Goal: Share content

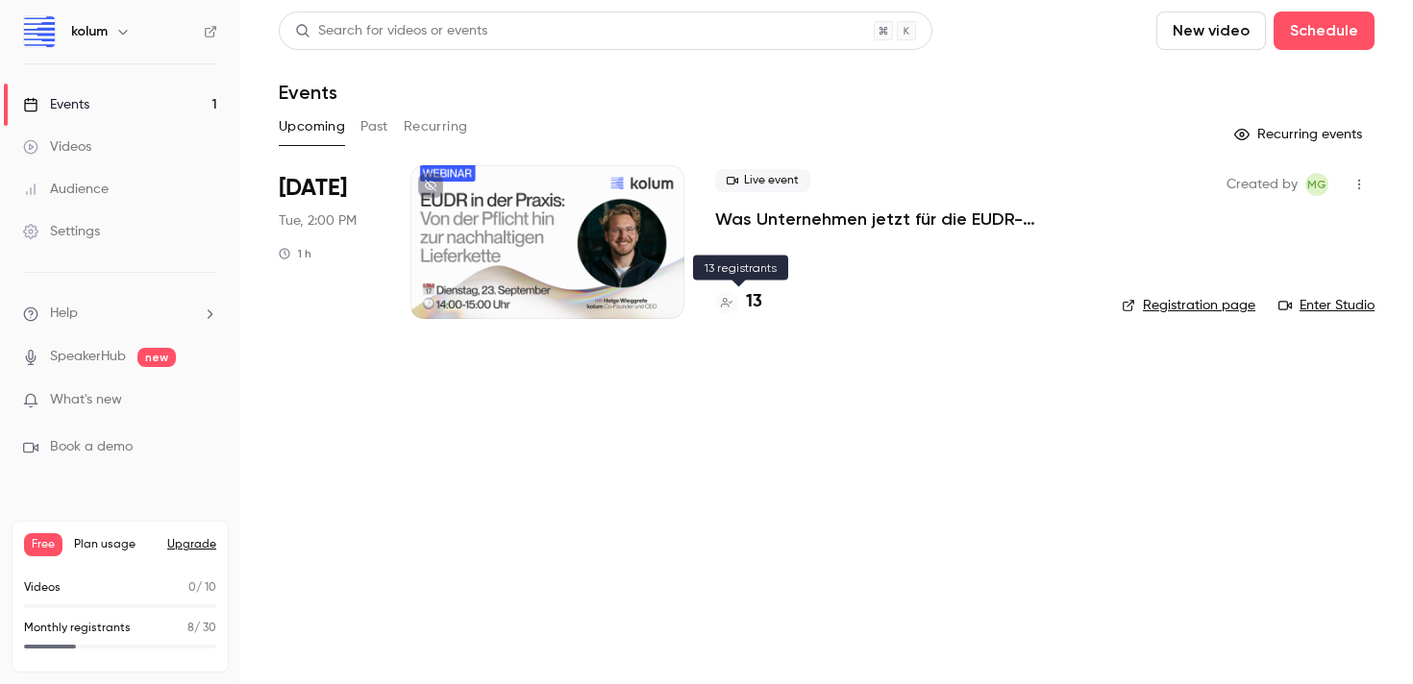
click at [750, 305] on h4 "13" at bounding box center [754, 302] width 16 height 26
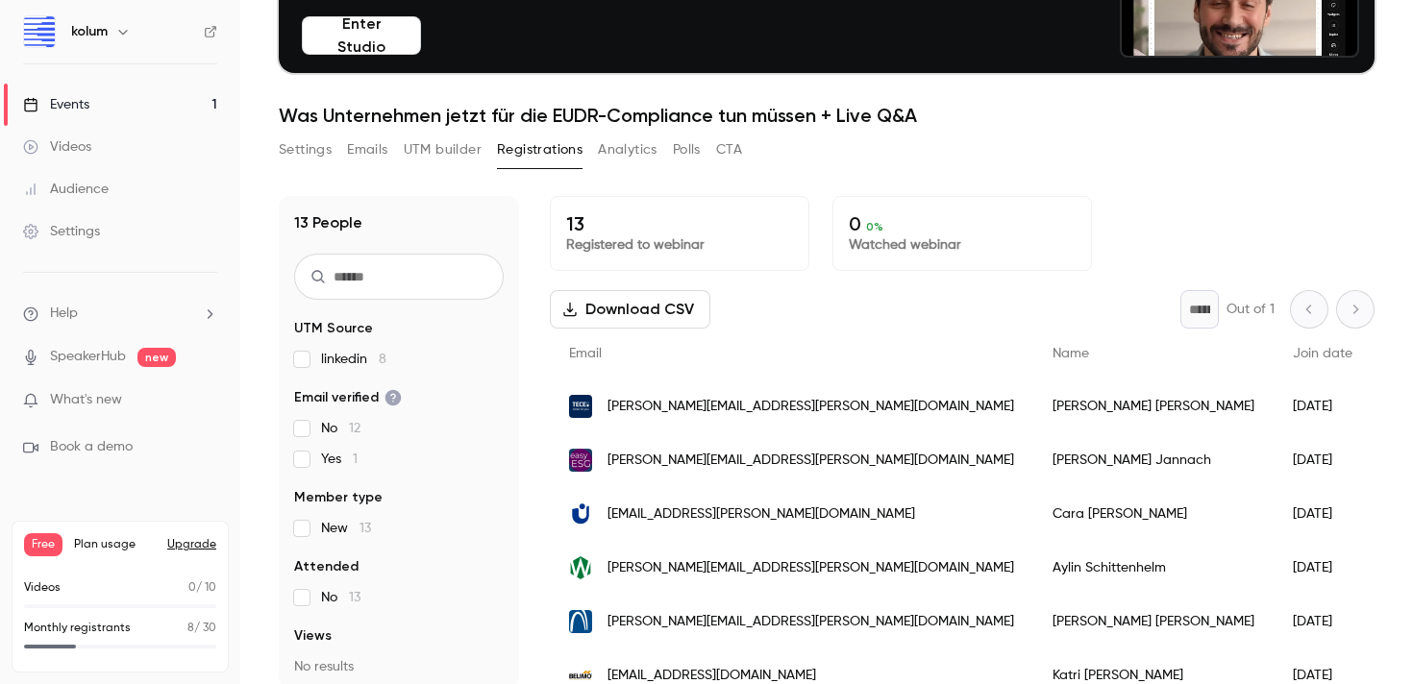
scroll to position [2, 0]
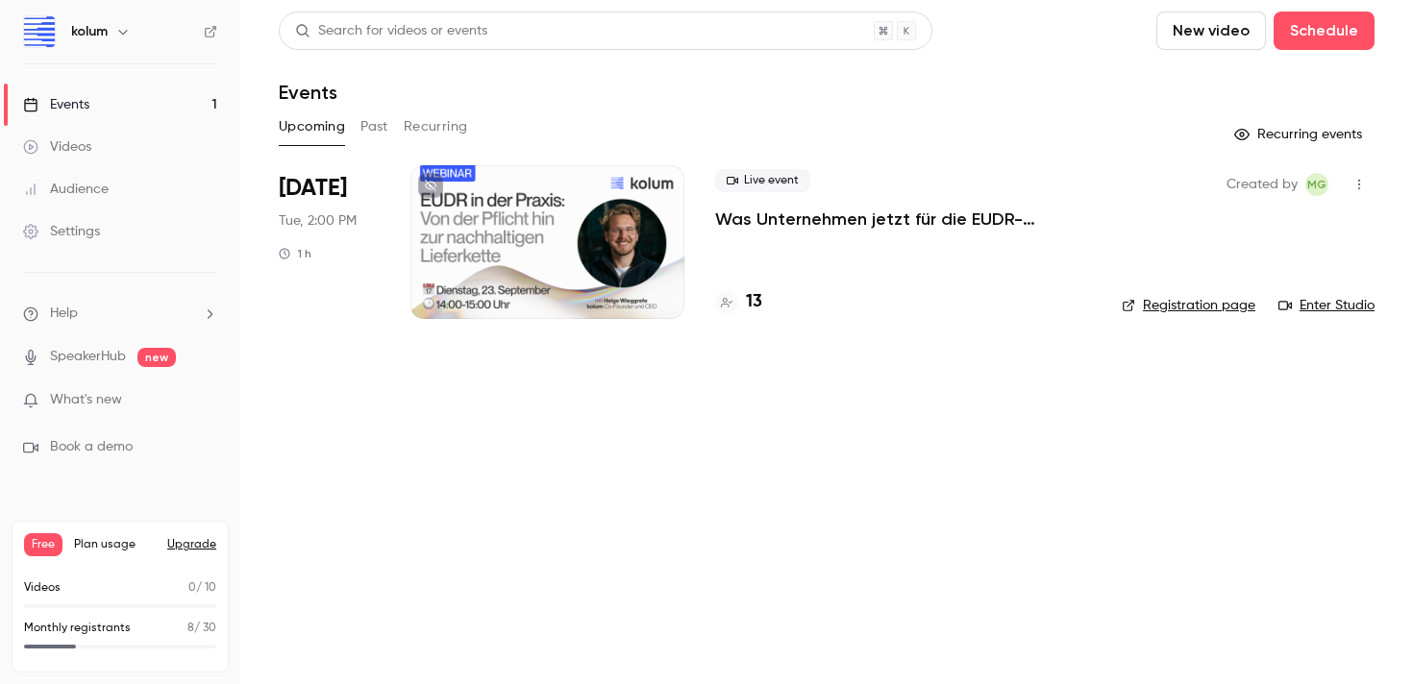
click at [569, 278] on div at bounding box center [547, 242] width 274 height 154
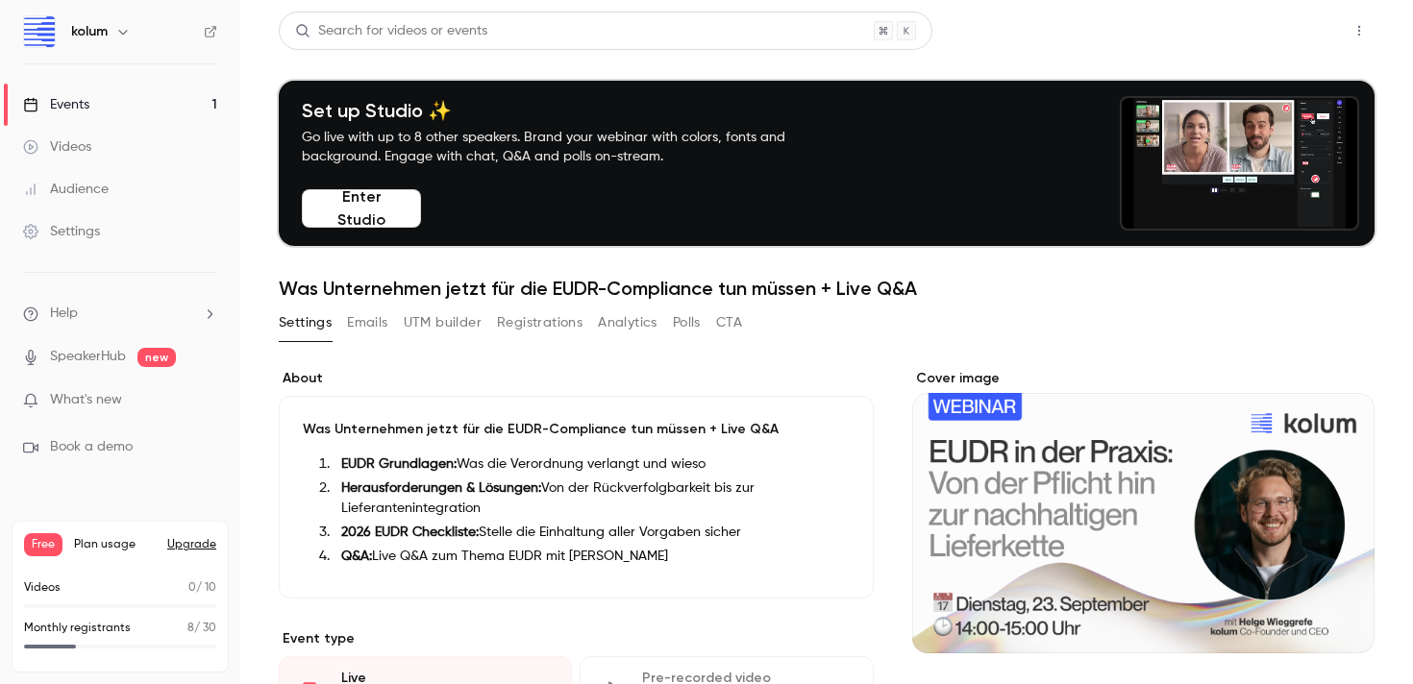
click at [1263, 36] on button "Share" at bounding box center [1291, 31] width 76 height 38
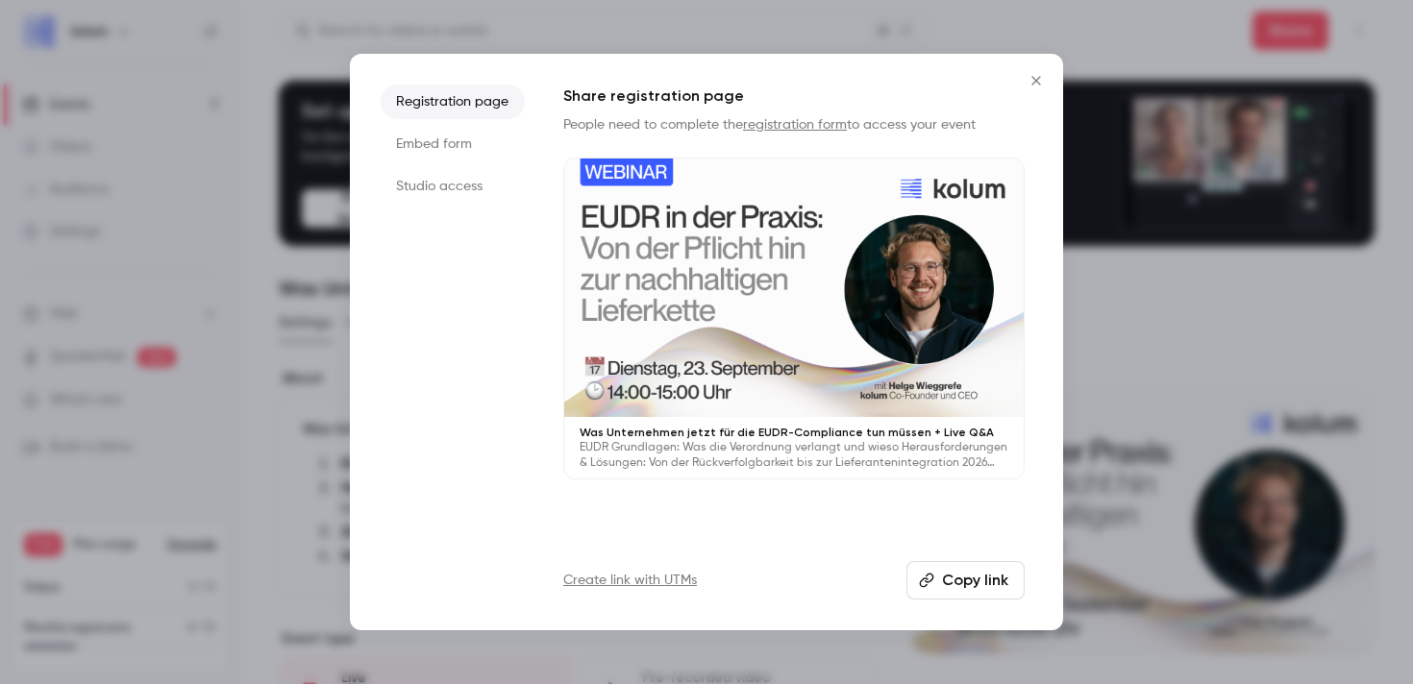
click at [961, 579] on button "Copy link" at bounding box center [965, 580] width 118 height 38
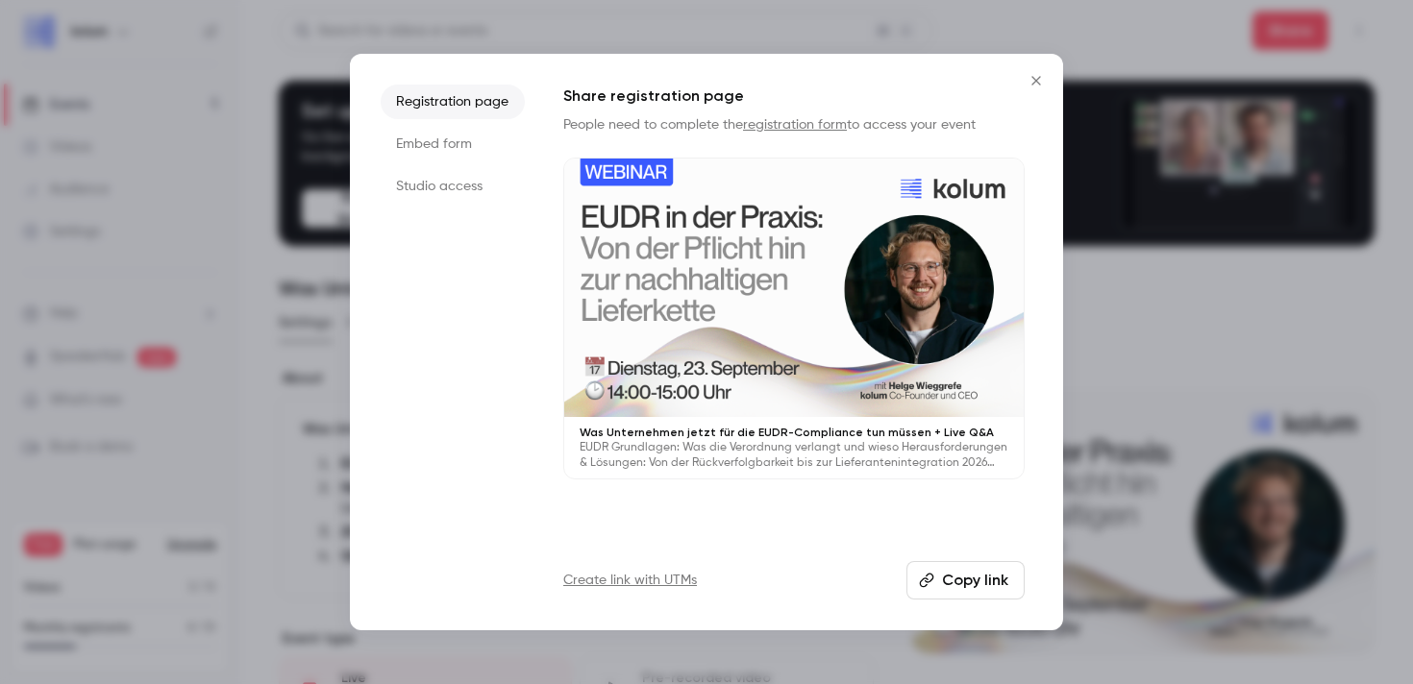
click at [1034, 79] on icon "Close" at bounding box center [1035, 80] width 9 height 9
